Goal: Task Accomplishment & Management: Use online tool/utility

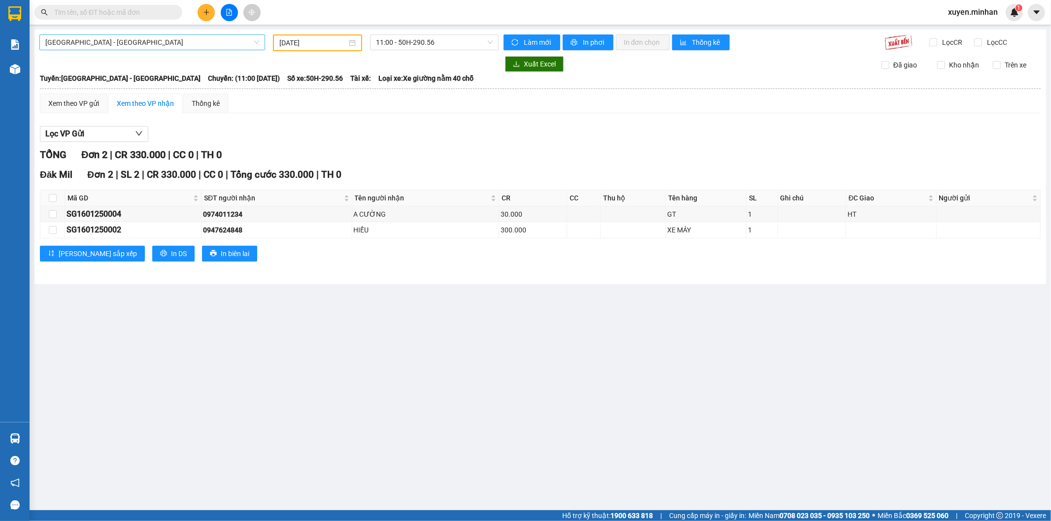
click at [186, 42] on span "[GEOGRAPHIC_DATA] - [GEOGRAPHIC_DATA]" at bounding box center [152, 42] width 214 height 15
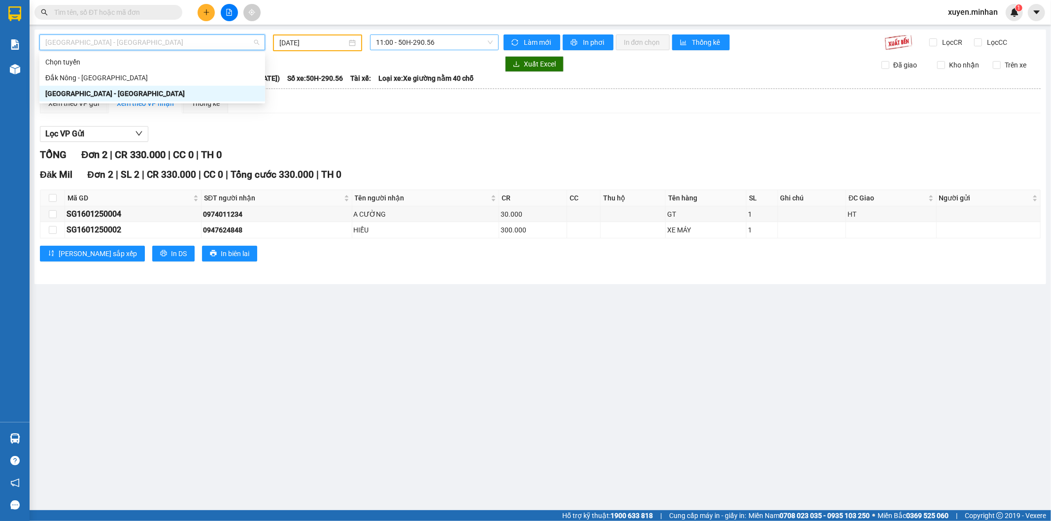
click at [431, 45] on span "11:00 - 50H-290.56" at bounding box center [434, 42] width 116 height 15
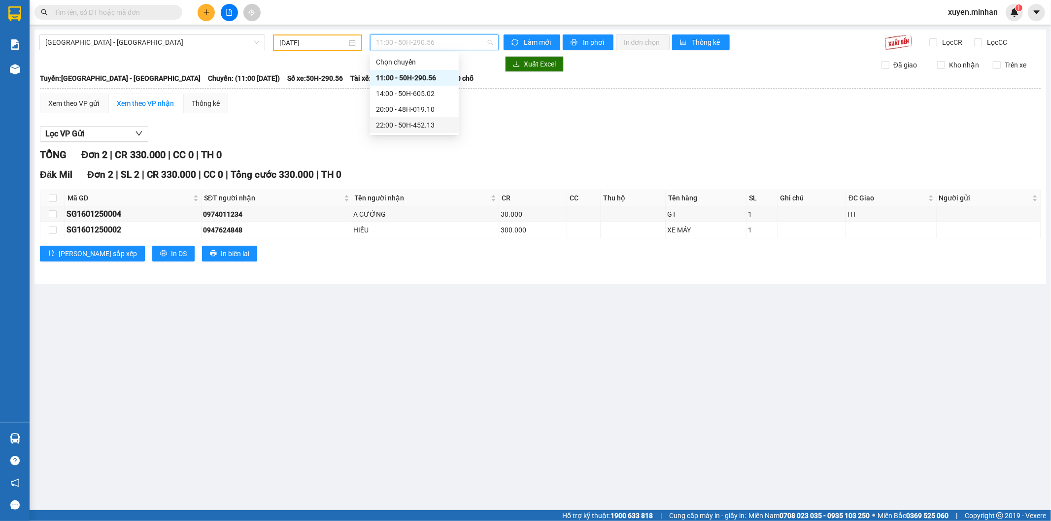
click at [416, 125] on div "22:00 - 50H-452.13" at bounding box center [414, 125] width 77 height 11
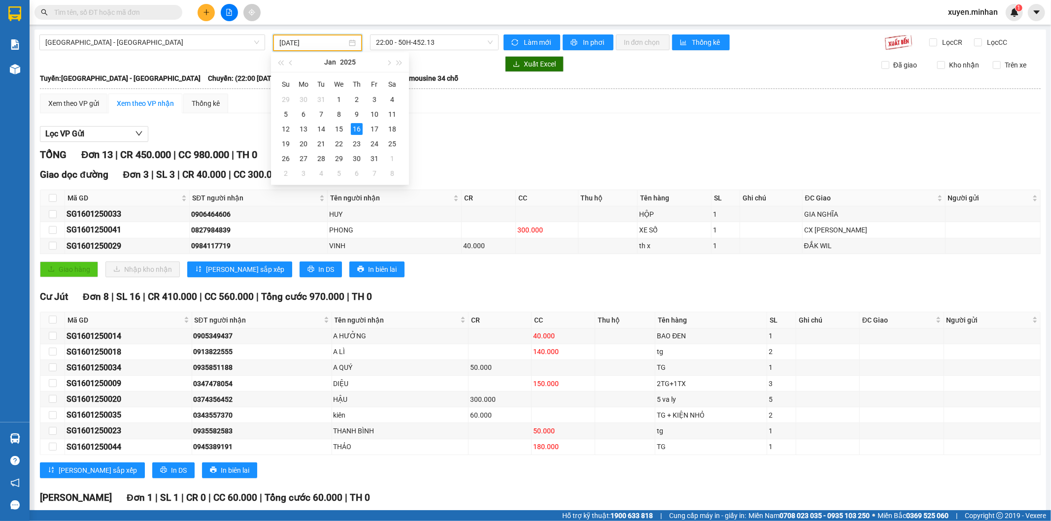
click at [318, 47] on input "[DATE]" at bounding box center [313, 42] width 68 height 11
click at [386, 63] on button "button" at bounding box center [388, 62] width 11 height 20
click at [289, 63] on span "button" at bounding box center [291, 63] width 5 height 5
click at [385, 61] on button "button" at bounding box center [388, 62] width 11 height 20
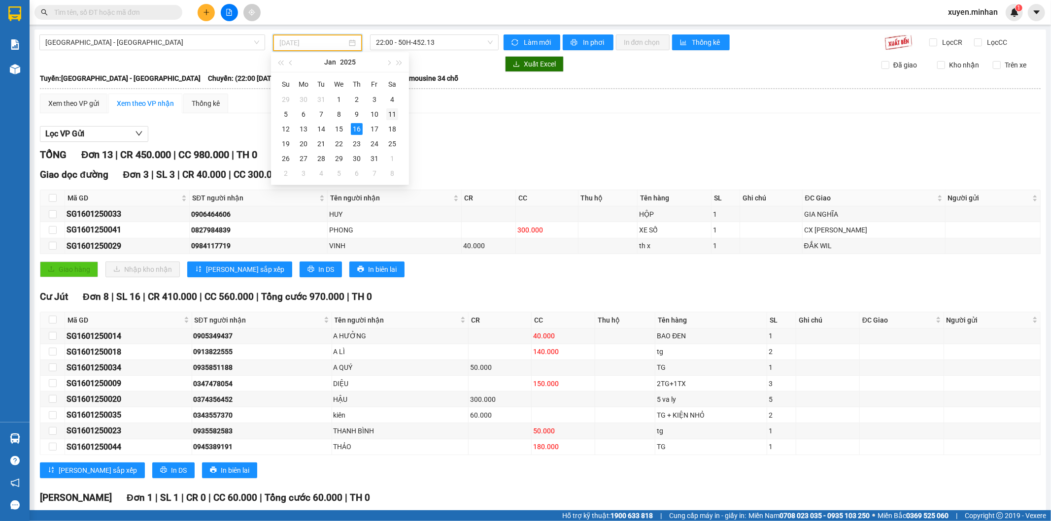
click at [391, 116] on div "11" at bounding box center [392, 114] width 12 height 12
type input "11/01/2025"
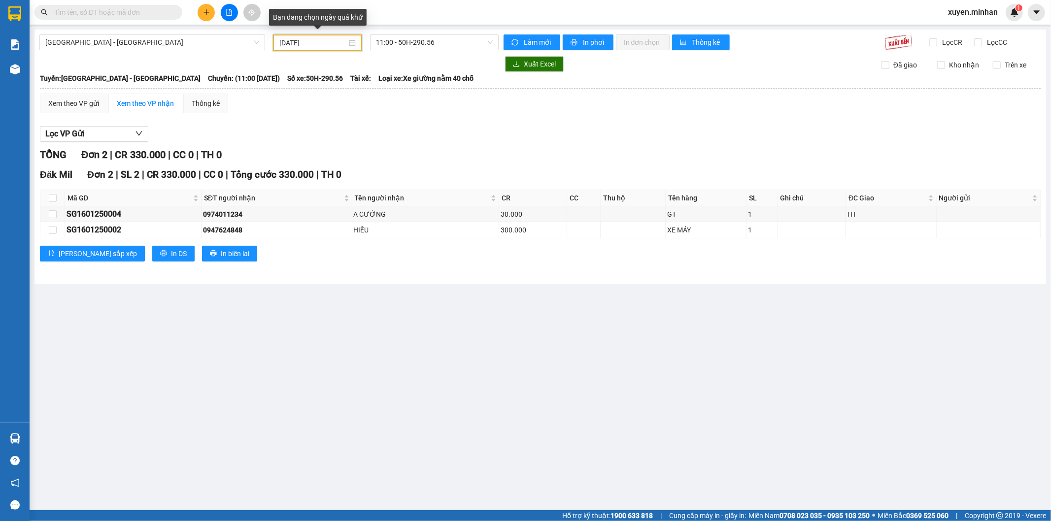
click at [296, 40] on input "[DATE]" at bounding box center [313, 42] width 68 height 11
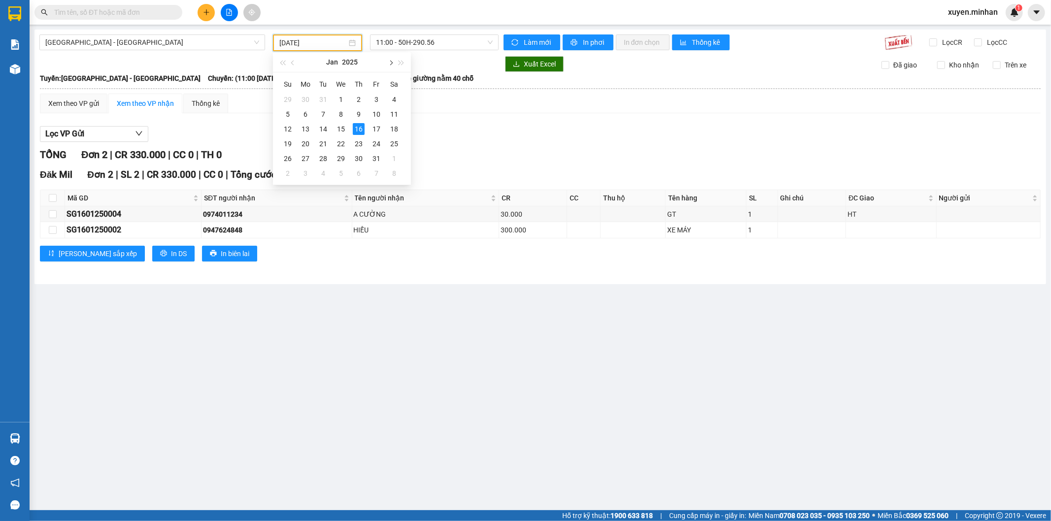
click at [394, 63] on button "button" at bounding box center [390, 62] width 11 height 20
click at [392, 63] on button "button" at bounding box center [390, 62] width 11 height 20
click at [392, 64] on button "button" at bounding box center [390, 62] width 11 height 20
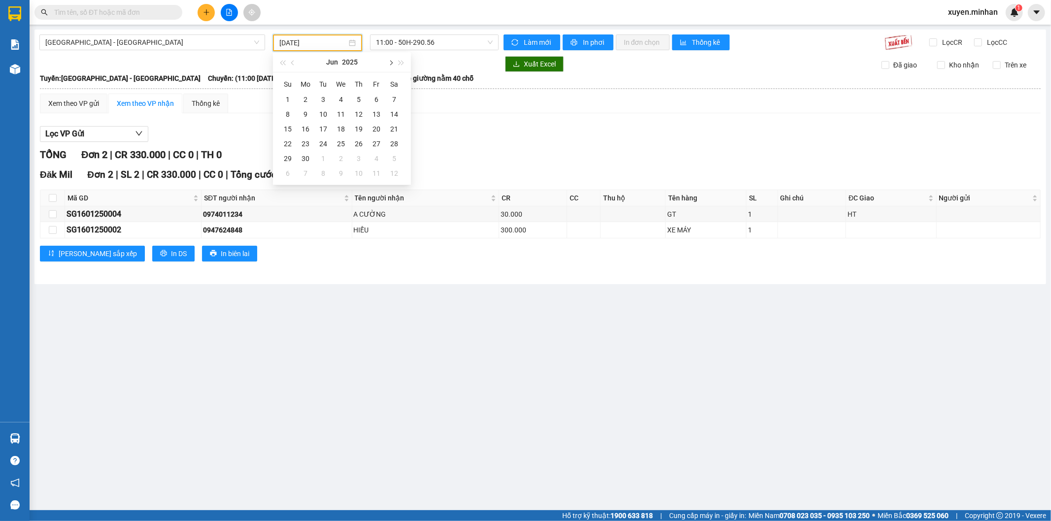
click at [392, 64] on button "button" at bounding box center [390, 62] width 11 height 20
click at [392, 112] on div "11" at bounding box center [394, 114] width 12 height 12
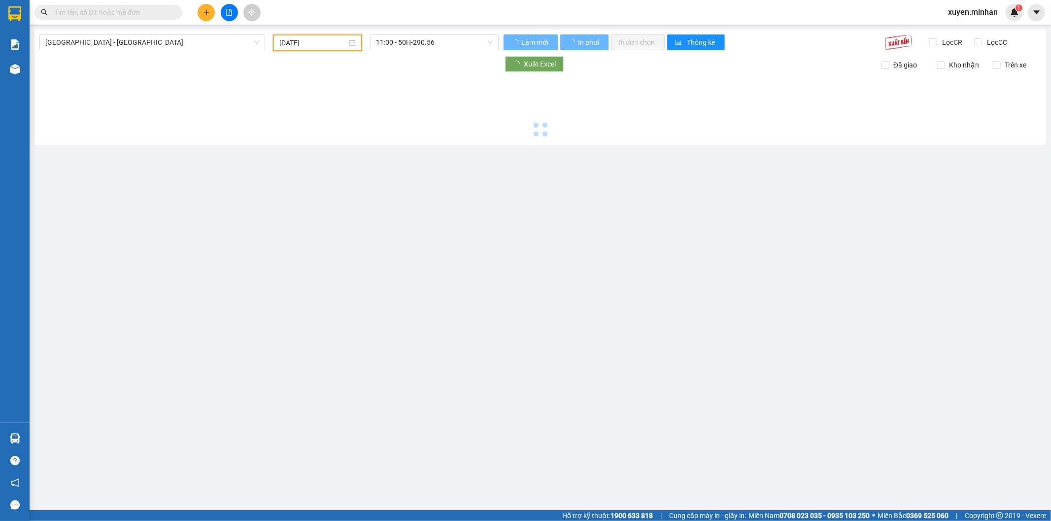
type input "[DATE]"
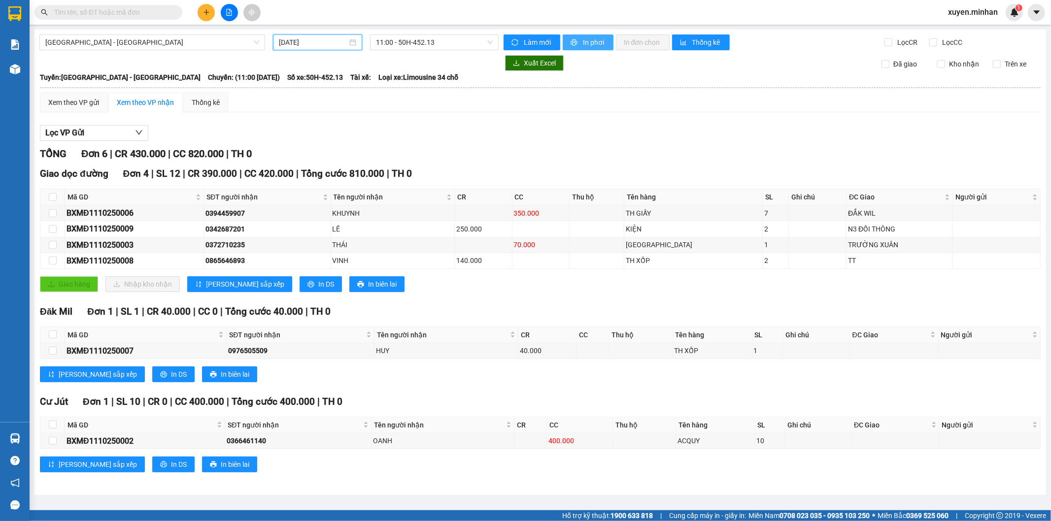
click at [586, 41] on span "In phơi" at bounding box center [594, 42] width 23 height 11
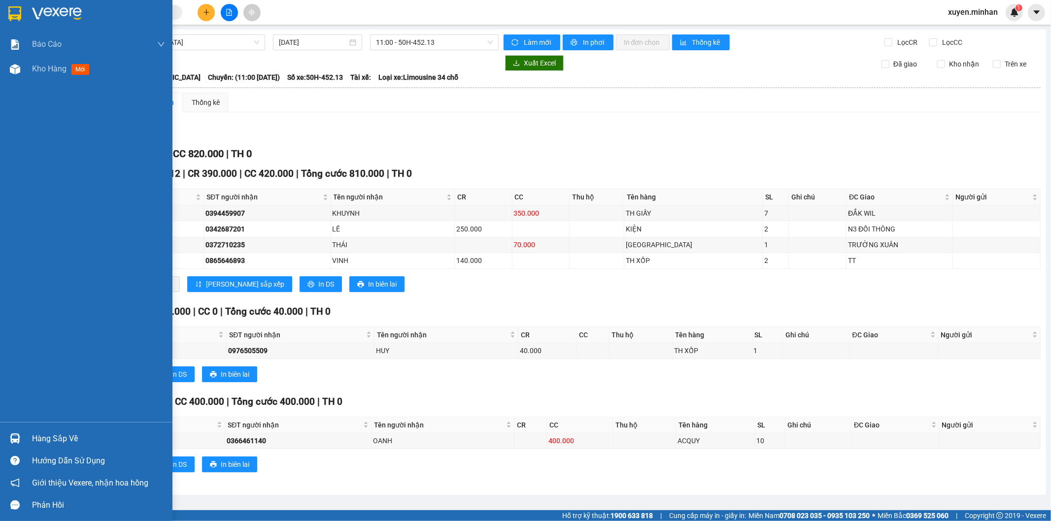
click at [10, 13] on img at bounding box center [14, 13] width 13 height 15
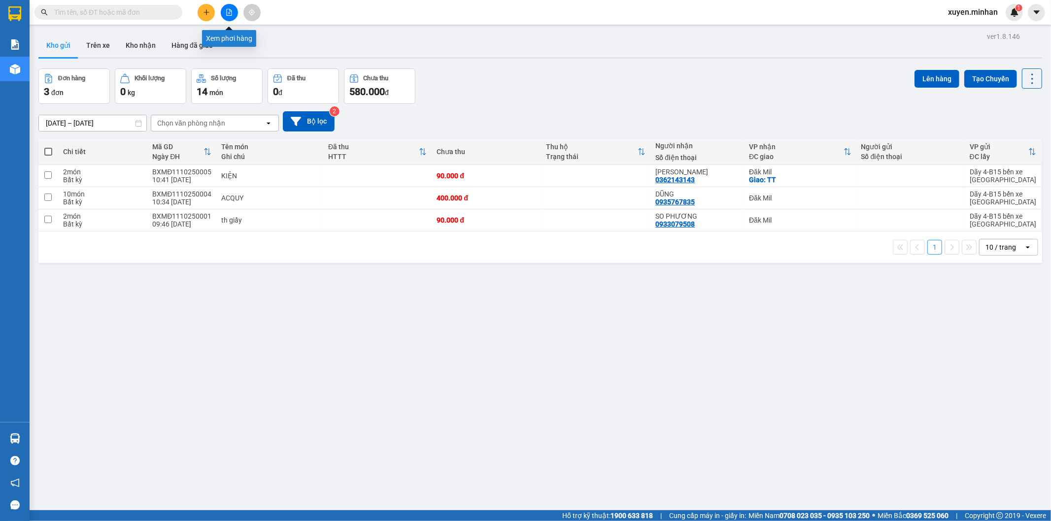
click at [227, 11] on icon "file-add" at bounding box center [229, 12] width 7 height 7
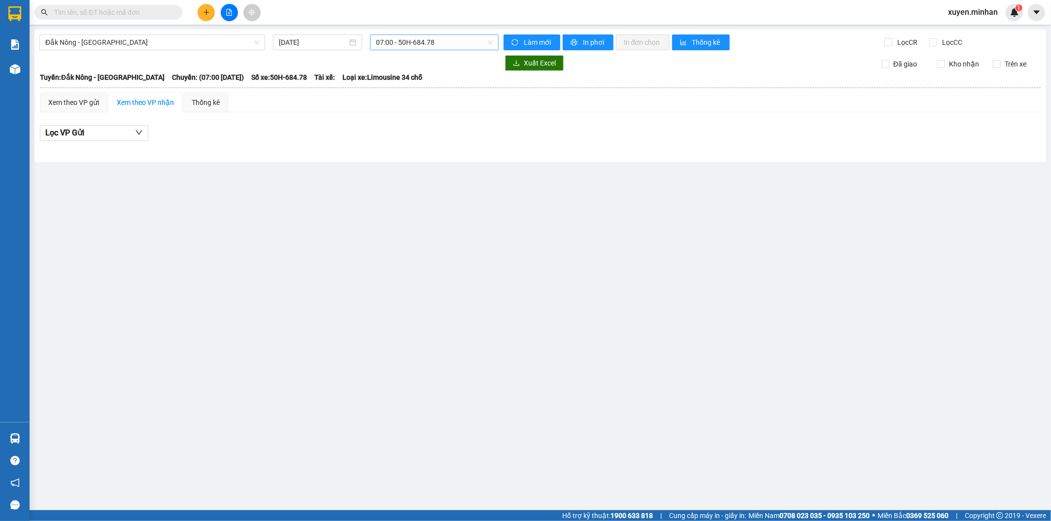
click at [429, 43] on span "07:00 - 50H-684.78" at bounding box center [434, 42] width 116 height 15
click at [411, 108] on div "18:30 - 50H-452.13" at bounding box center [414, 109] width 77 height 11
click at [161, 44] on span "Đắk Nông - [GEOGRAPHIC_DATA]" at bounding box center [152, 42] width 214 height 15
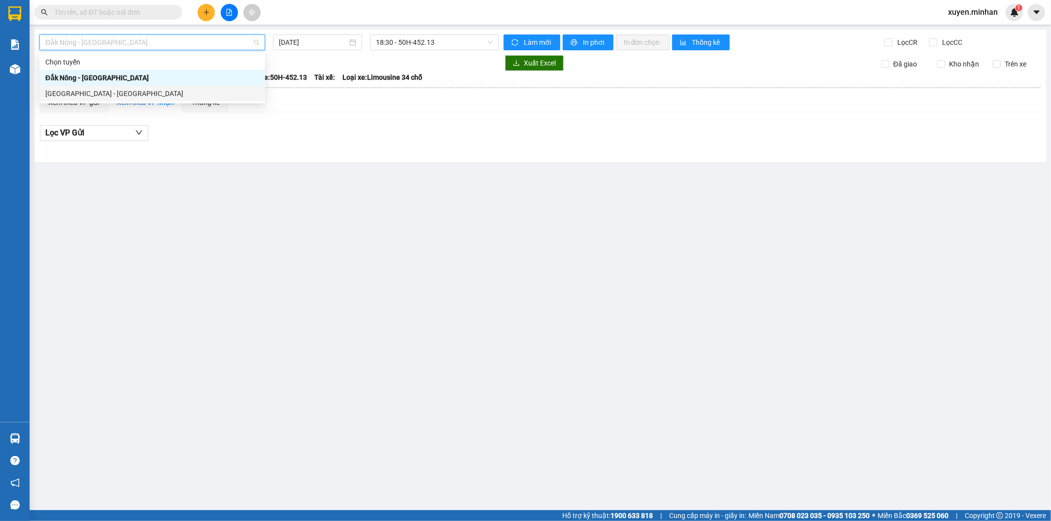
click at [105, 94] on div "[GEOGRAPHIC_DATA] - [GEOGRAPHIC_DATA]" at bounding box center [152, 93] width 214 height 11
type input "[DATE]"
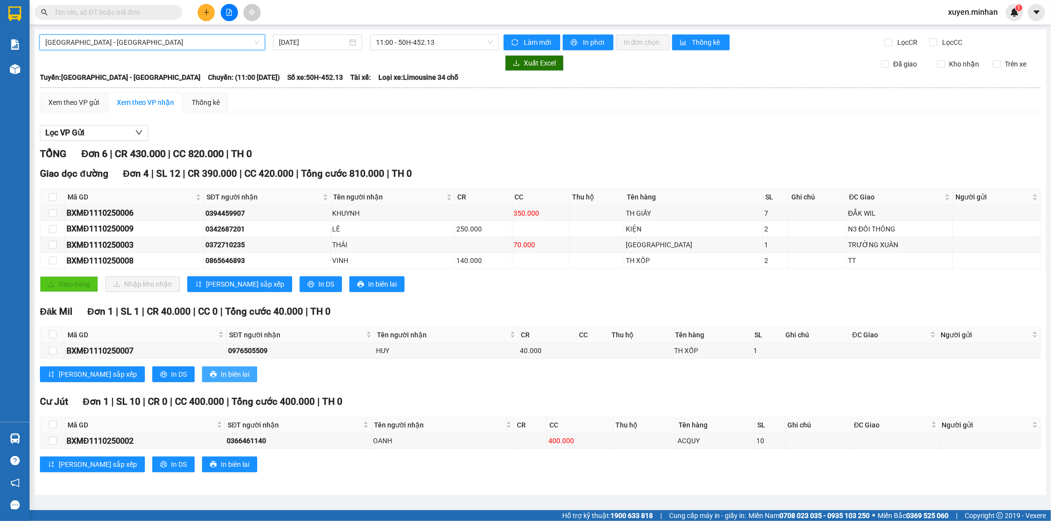
click at [221, 377] on span "In biên lai" at bounding box center [235, 374] width 29 height 11
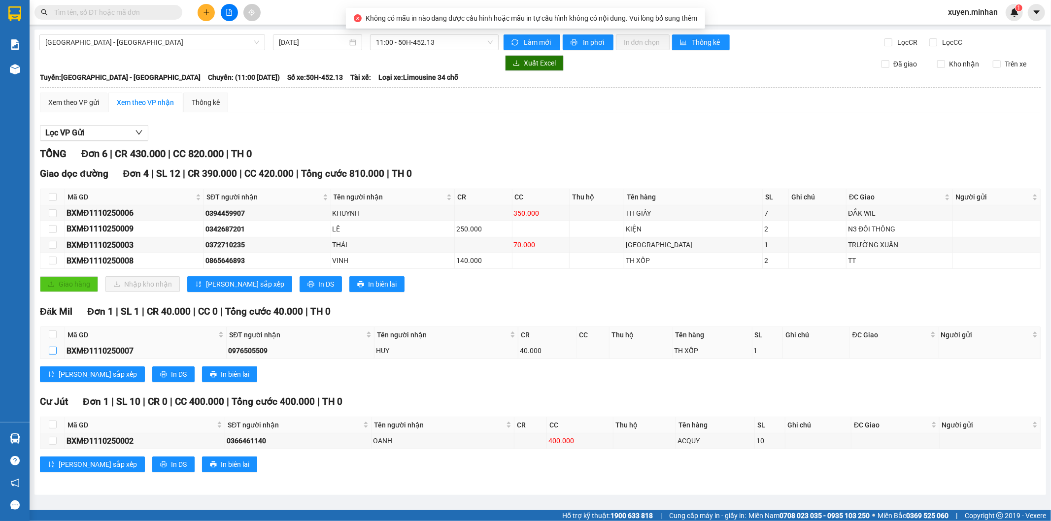
click at [51, 351] on input "checkbox" at bounding box center [53, 351] width 8 height 8
checkbox input "true"
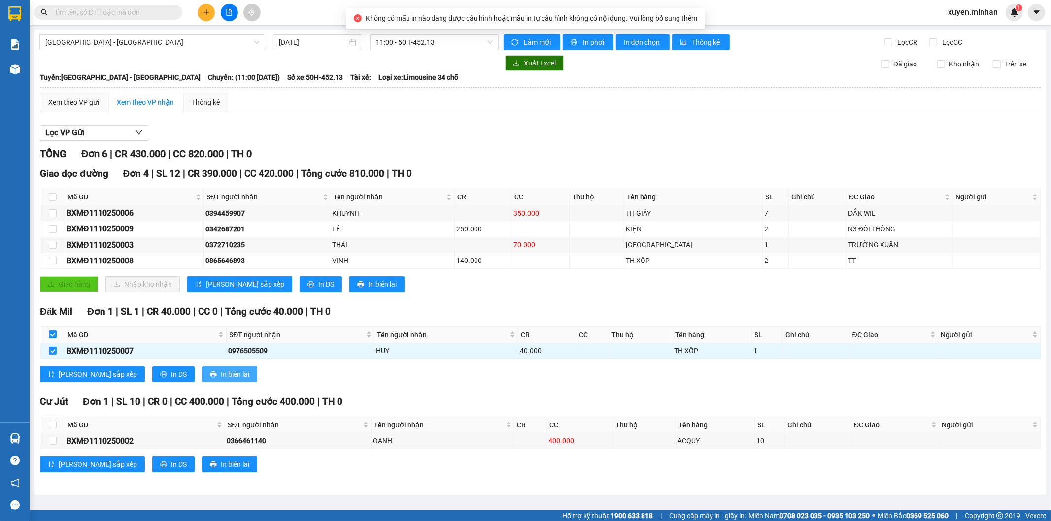
click at [221, 377] on span "In biên lai" at bounding box center [235, 374] width 29 height 11
click at [221, 373] on span "In biên lai" at bounding box center [235, 374] width 29 height 11
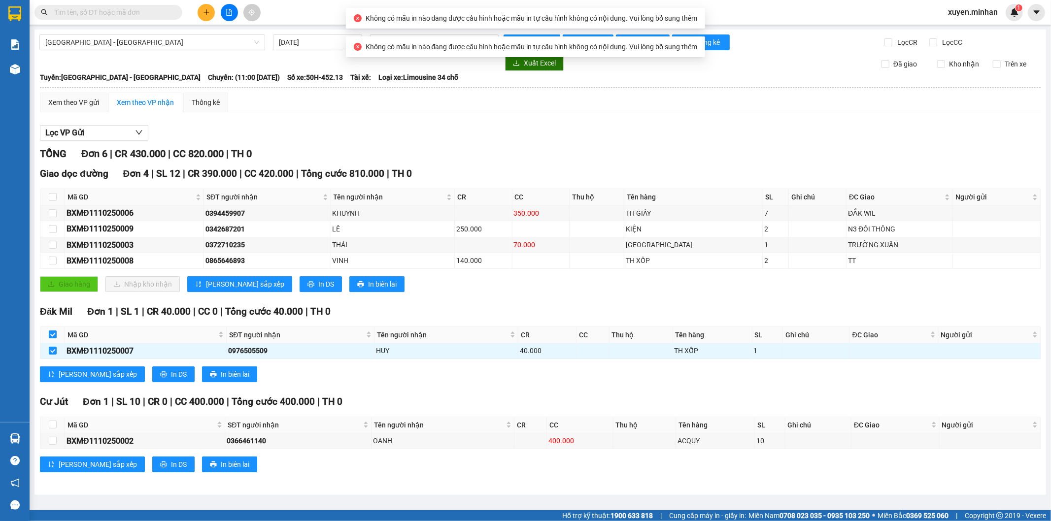
click at [274, 374] on div "[PERSON_NAME] sắp xếp In DS In biên lai" at bounding box center [540, 375] width 1001 height 16
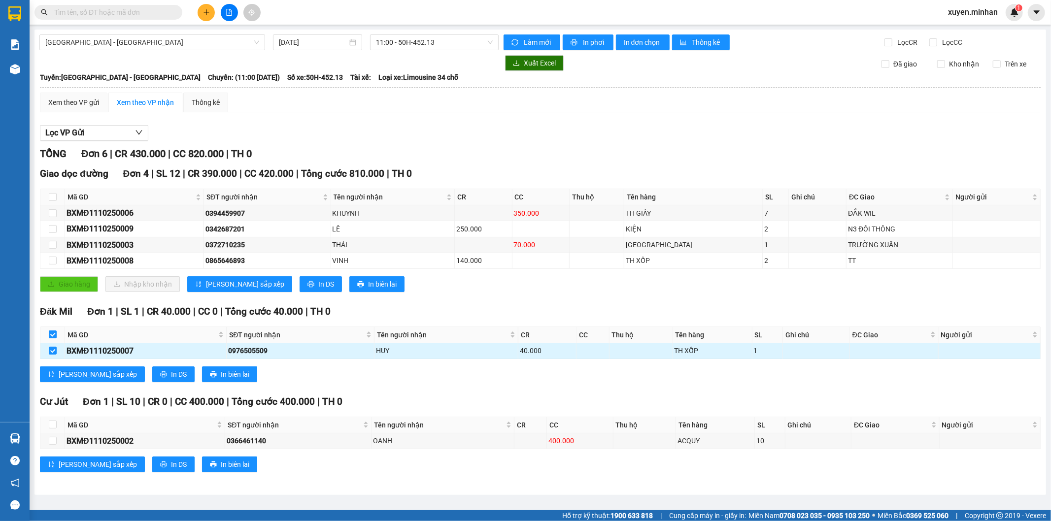
click at [560, 355] on div "40.000" at bounding box center [547, 350] width 54 height 11
drag, startPoint x: 489, startPoint y: 355, endPoint x: 461, endPoint y: 355, distance: 28.1
click at [486, 355] on div "HUY" at bounding box center [446, 350] width 140 height 11
click at [365, 355] on div "0976505509" at bounding box center [300, 350] width 144 height 11
click at [259, 354] on div "0976505509" at bounding box center [300, 350] width 144 height 11
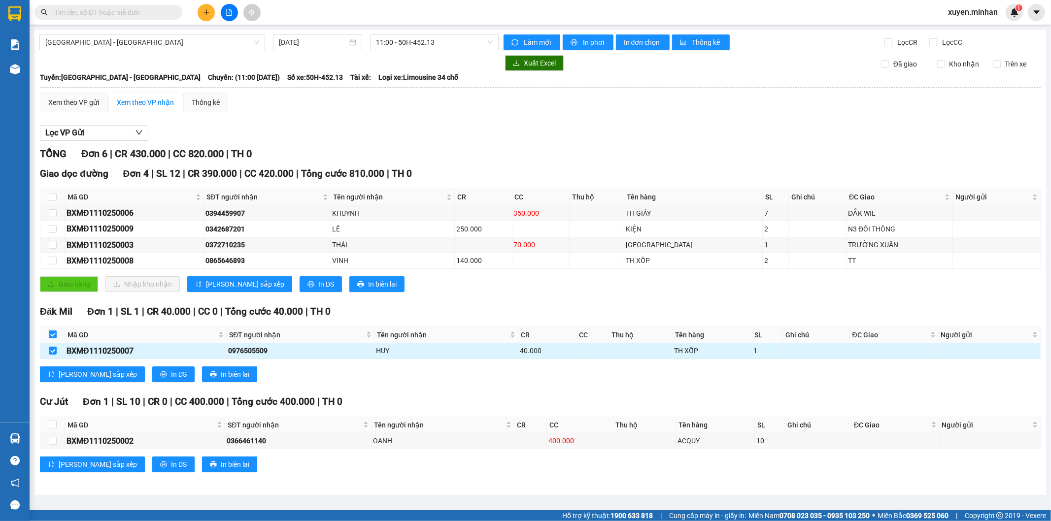
click at [253, 348] on div "0976505509" at bounding box center [300, 350] width 144 height 11
click at [116, 350] on div "BXMĐ1110250007" at bounding box center [146, 351] width 158 height 12
click at [297, 333] on span "SĐT người nhận" at bounding box center [296, 335] width 135 height 11
